Goal: Task Accomplishment & Management: Use online tool/utility

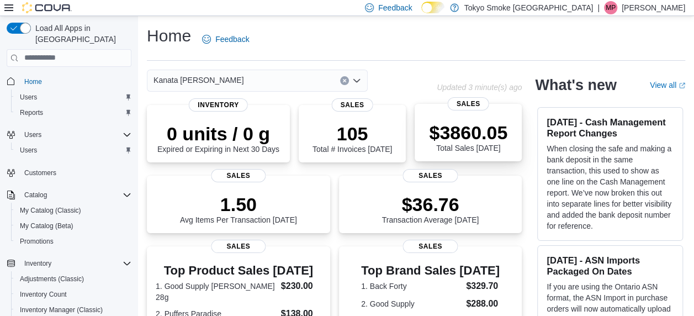
click at [479, 141] on p "$3860.05" at bounding box center [468, 133] width 78 height 22
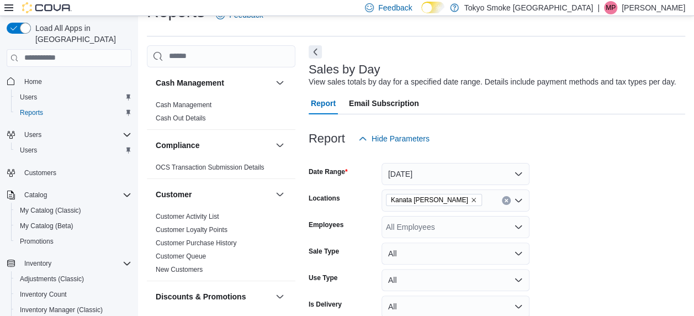
scroll to position [25, 0]
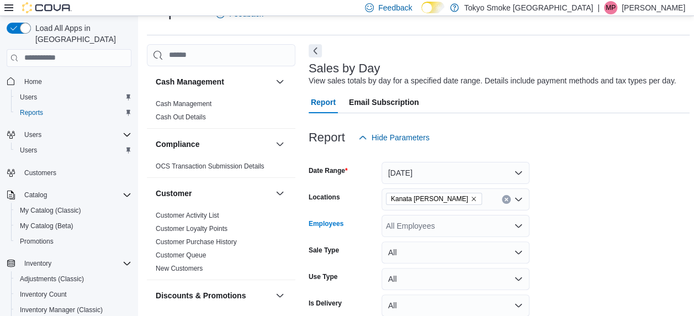
click at [466, 232] on div "All Employees" at bounding box center [456, 226] width 148 height 22
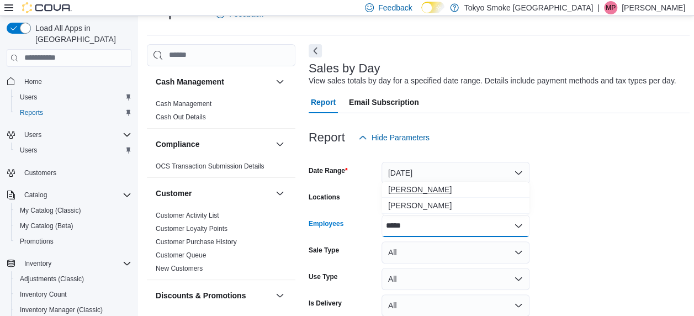
type input "*****"
click at [433, 191] on span "Jonas Backlund" at bounding box center [455, 189] width 135 height 11
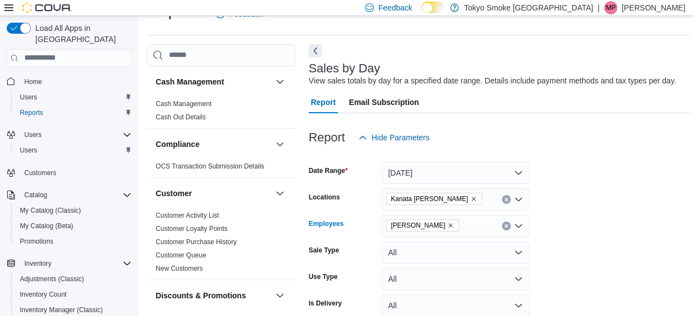
scroll to position [218, 0]
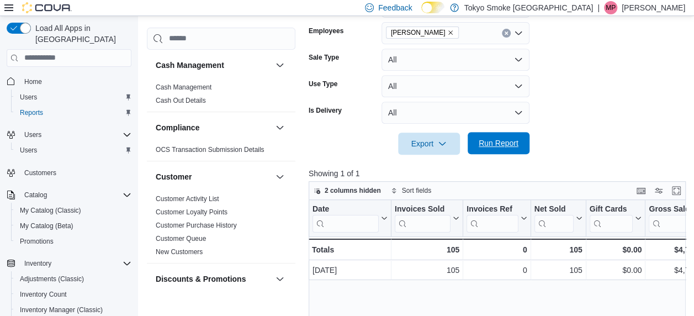
click at [484, 147] on span "Run Report" at bounding box center [499, 143] width 40 height 11
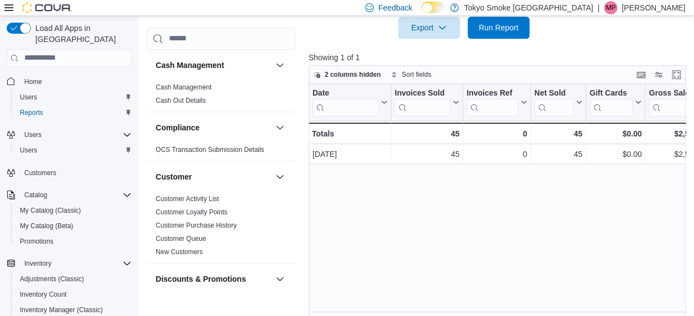
scroll to position [334, 0]
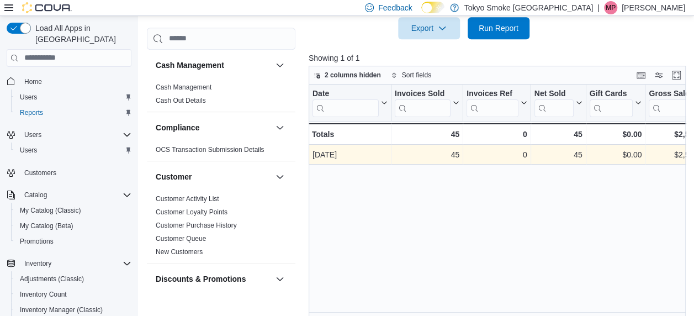
drag, startPoint x: 365, startPoint y: 220, endPoint x: 362, endPoint y: 154, distance: 66.3
click at [362, 154] on div "Date Click to view column header actions Invoices Sold Click to view column hea…" at bounding box center [499, 202] width 381 height 234
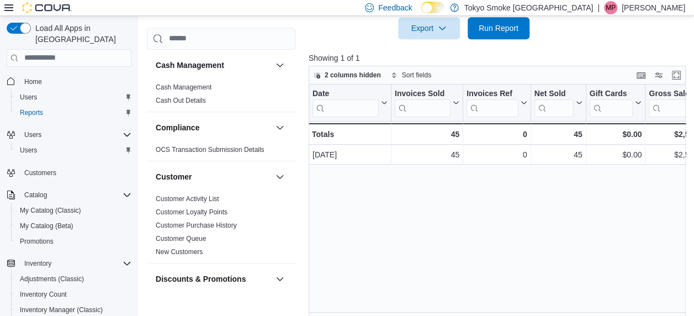
drag, startPoint x: 362, startPoint y: 154, endPoint x: 362, endPoint y: 199, distance: 45.3
click at [362, 199] on div "Date Click to view column header actions Invoices Sold Click to view column hea…" at bounding box center [499, 202] width 381 height 234
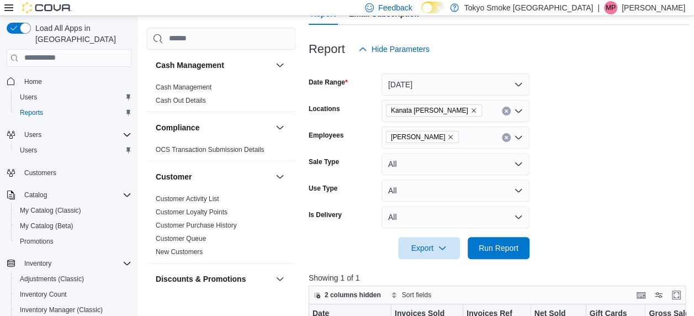
scroll to position [113, 0]
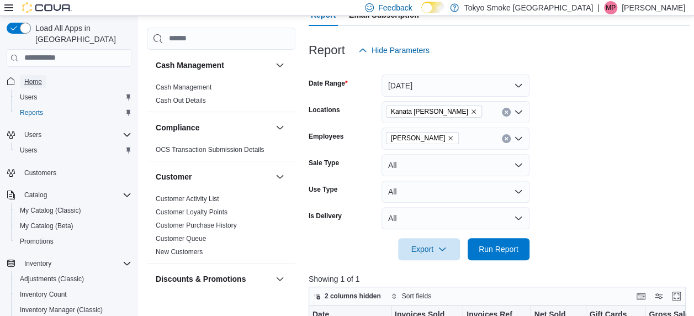
click at [27, 77] on span "Home" at bounding box center [33, 81] width 18 height 9
